Goal: Check status: Check status

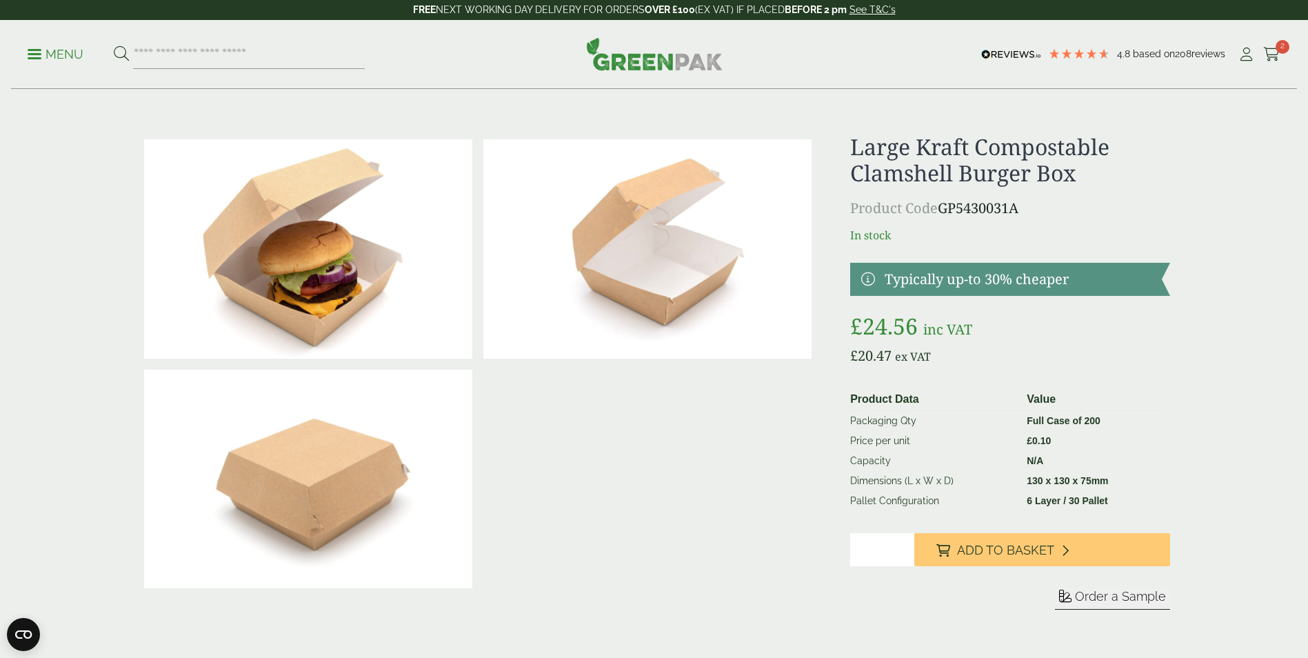
drag, startPoint x: 957, startPoint y: 555, endPoint x: 699, endPoint y: 284, distance: 374.1
click at [957, 555] on span "Add to Basket" at bounding box center [1005, 550] width 97 height 15
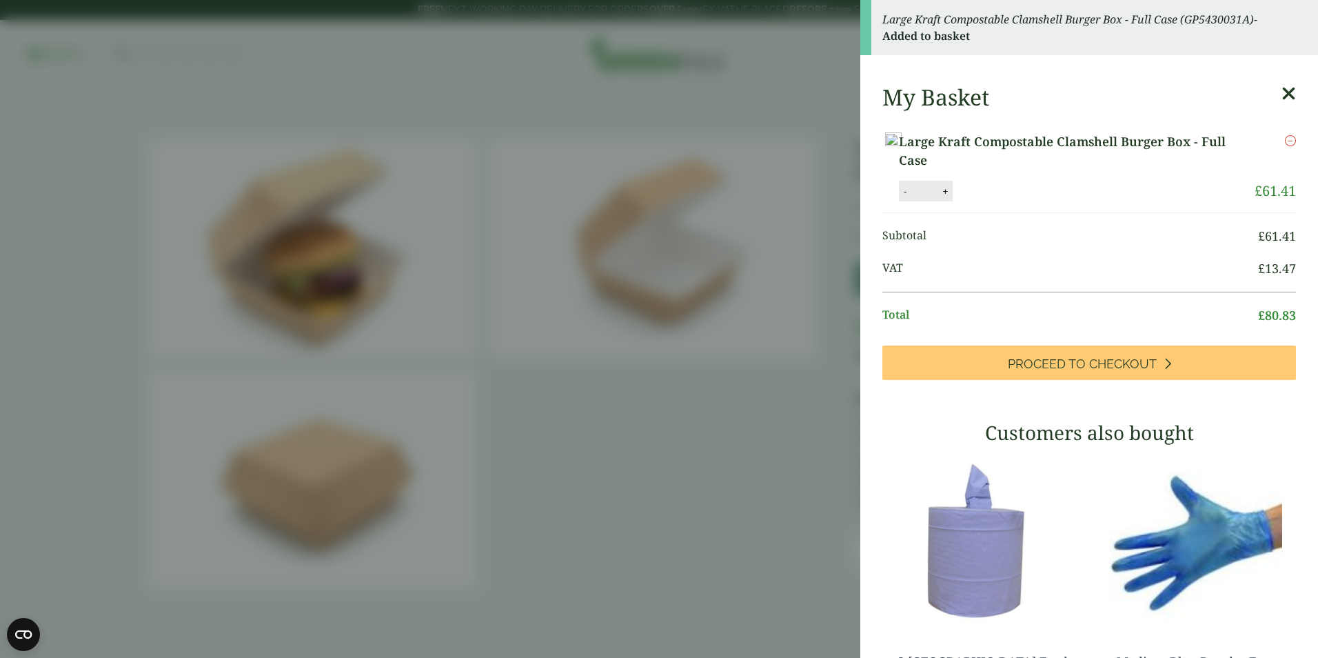
click at [780, 180] on aside "Large Kraft Compostable Clamshell Burger Box - Full Case (GP5430031A) - Added t…" at bounding box center [659, 329] width 1318 height 658
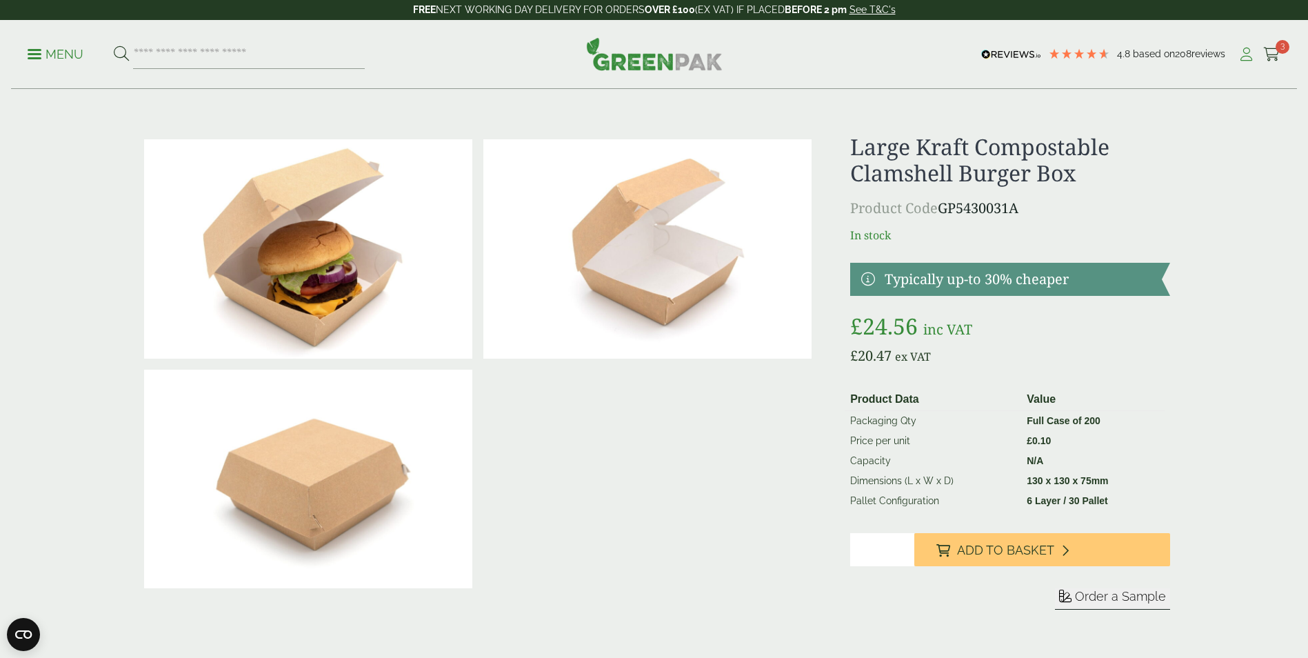
click at [1248, 59] on icon at bounding box center [1246, 55] width 17 height 14
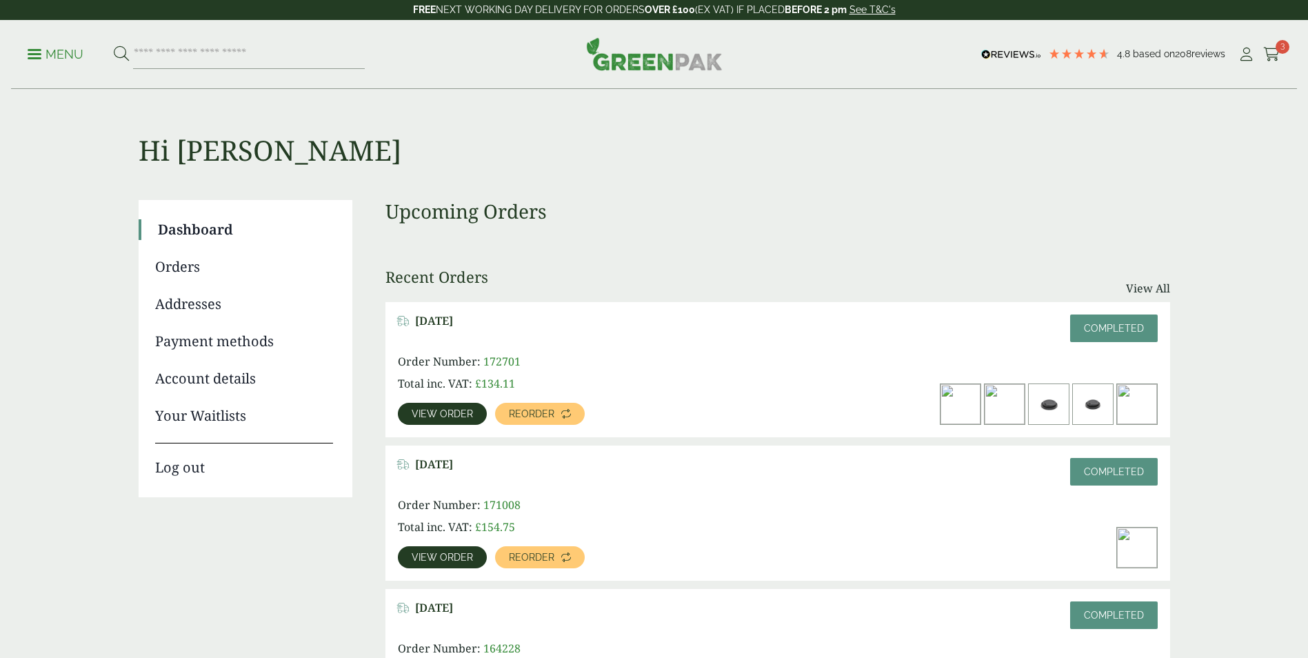
click at [445, 415] on span "View order" at bounding box center [442, 414] width 61 height 10
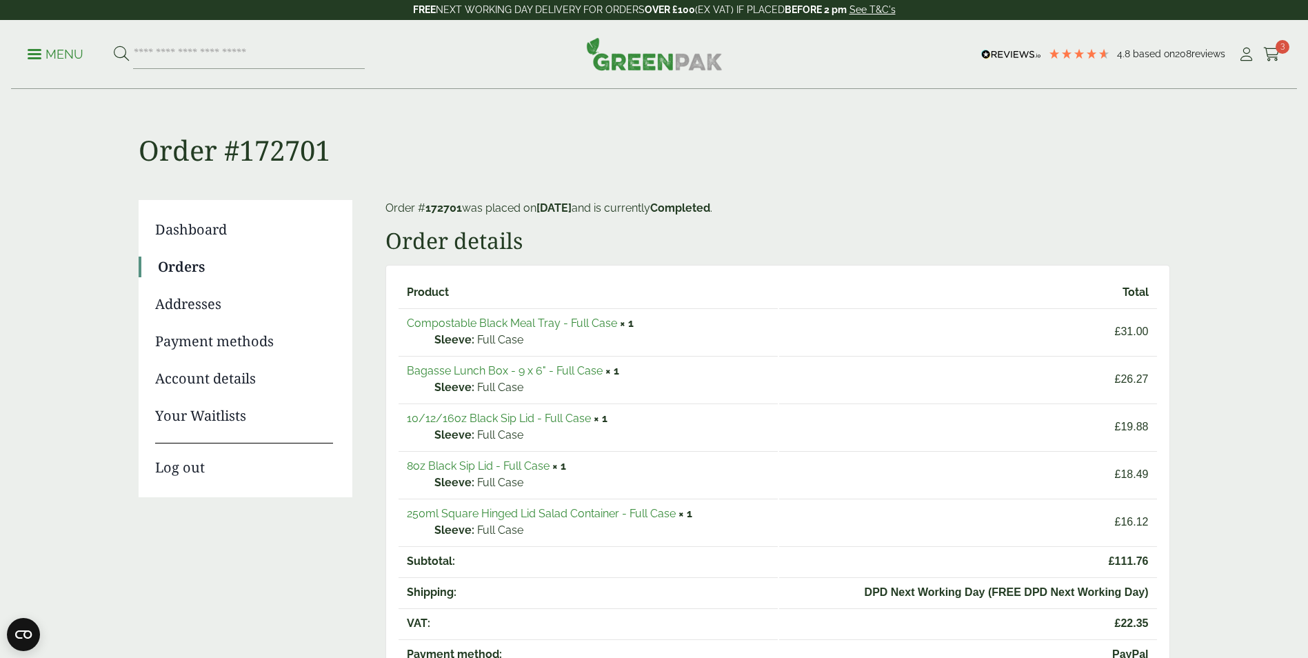
click at [490, 514] on link "250ml Square Hinged Lid Salad Container - Full Case" at bounding box center [541, 513] width 269 height 13
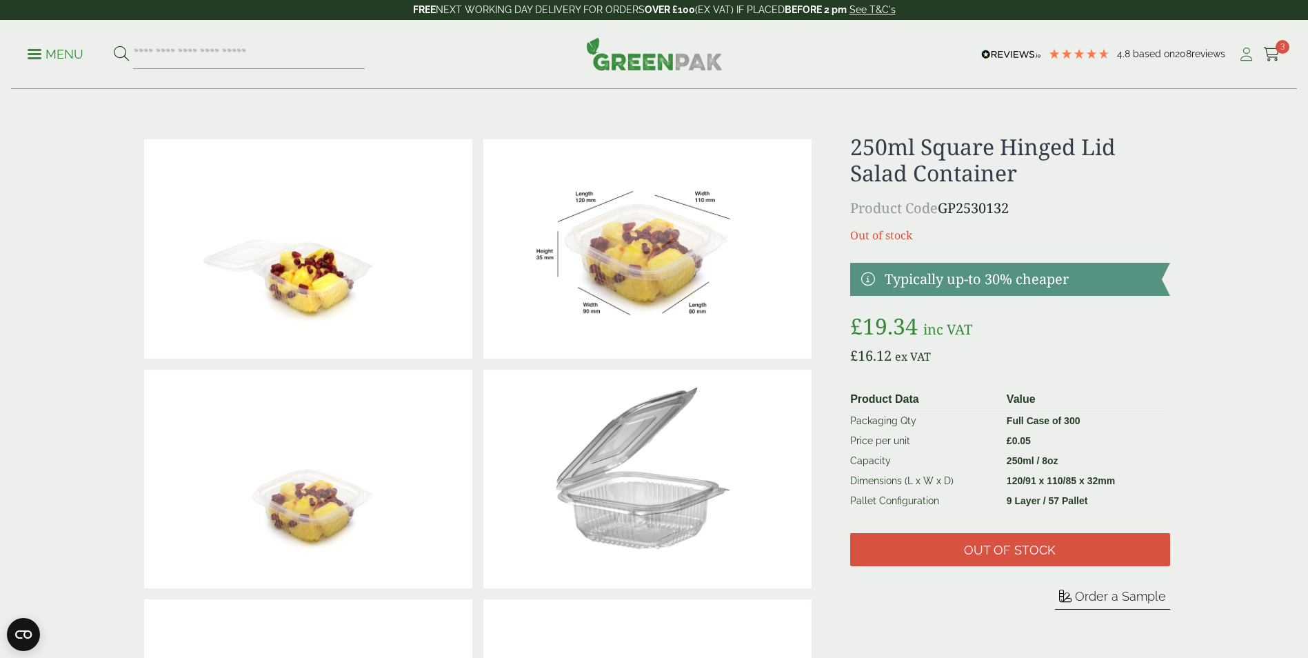
click at [1247, 54] on icon at bounding box center [1246, 55] width 17 height 14
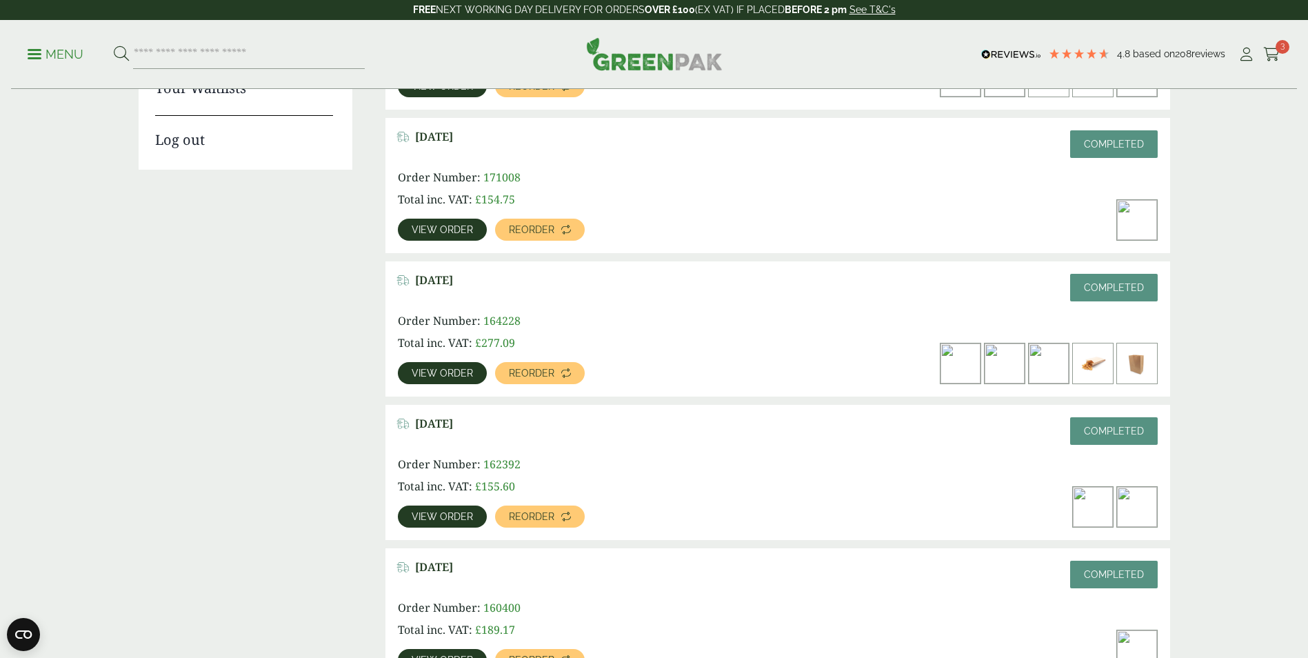
scroll to position [345, 0]
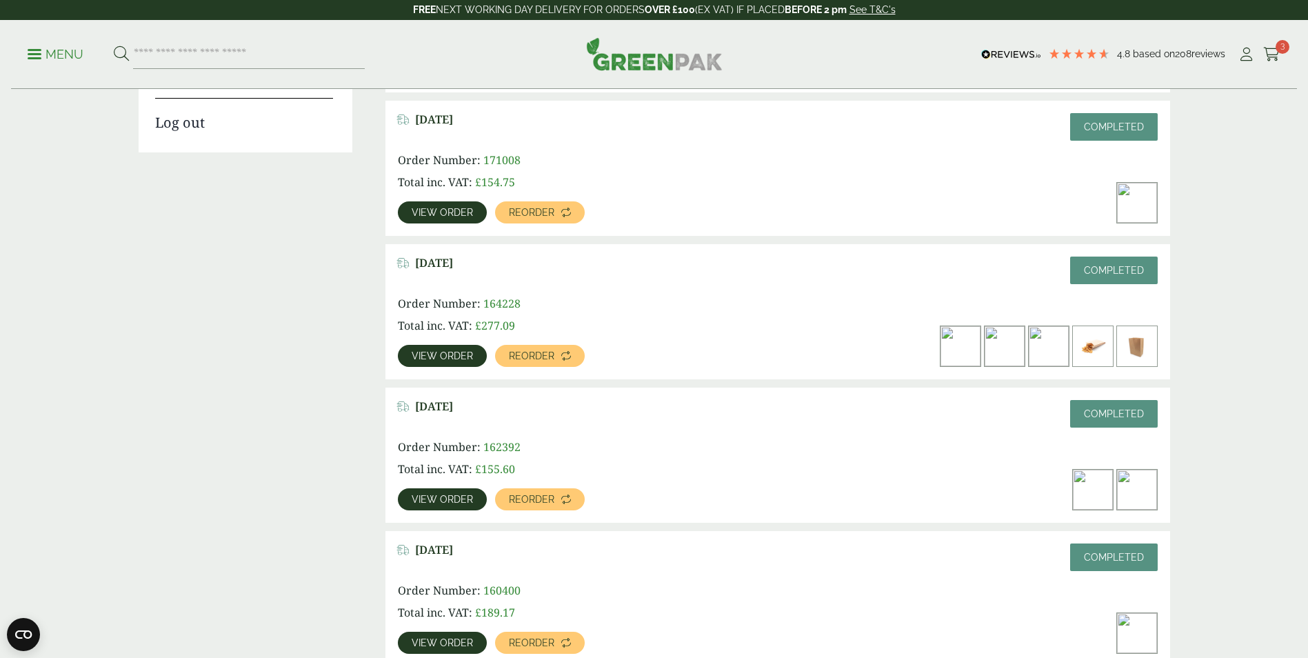
click at [423, 496] on span "View order" at bounding box center [442, 499] width 61 height 10
